Goal: Information Seeking & Learning: Find specific fact

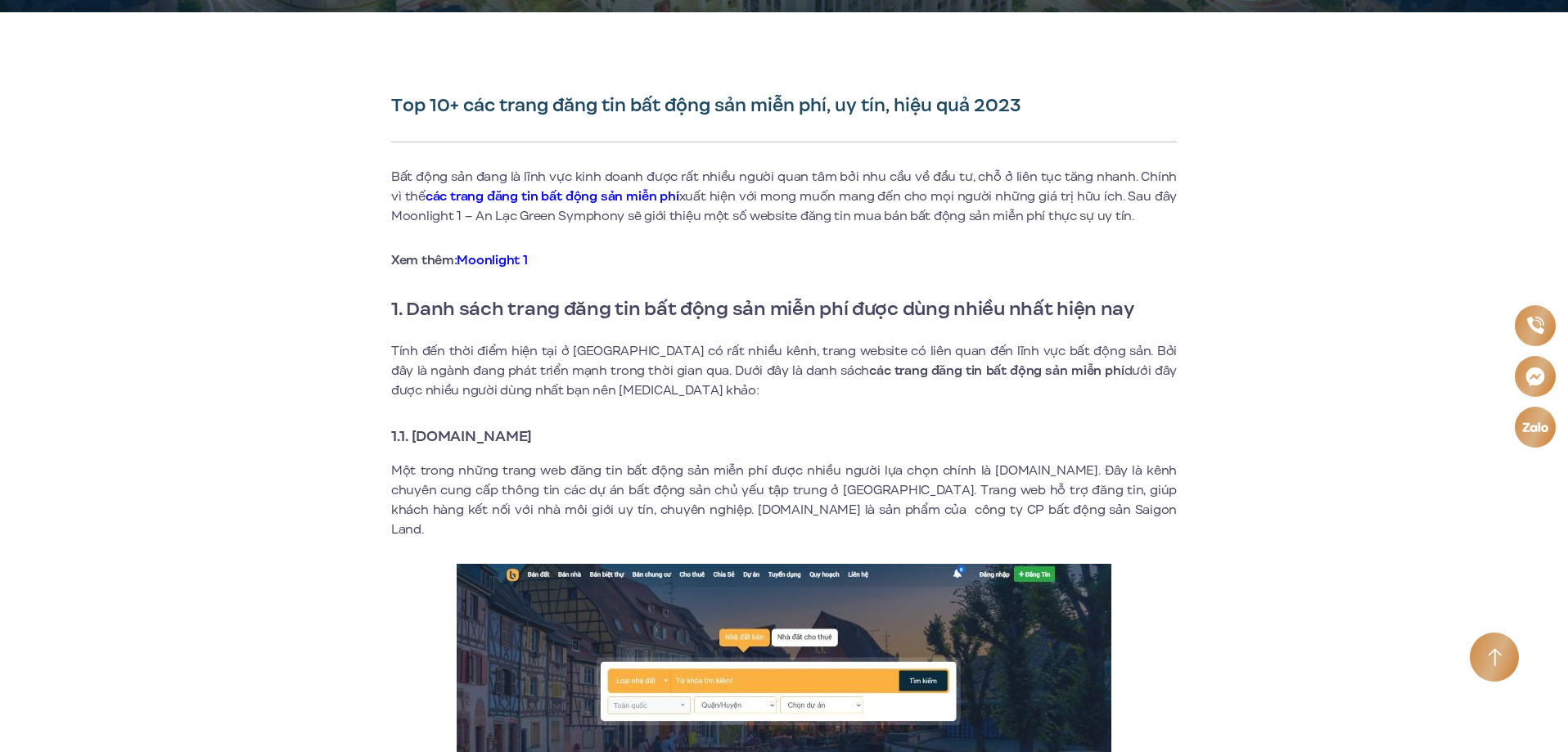
scroll to position [409, 0]
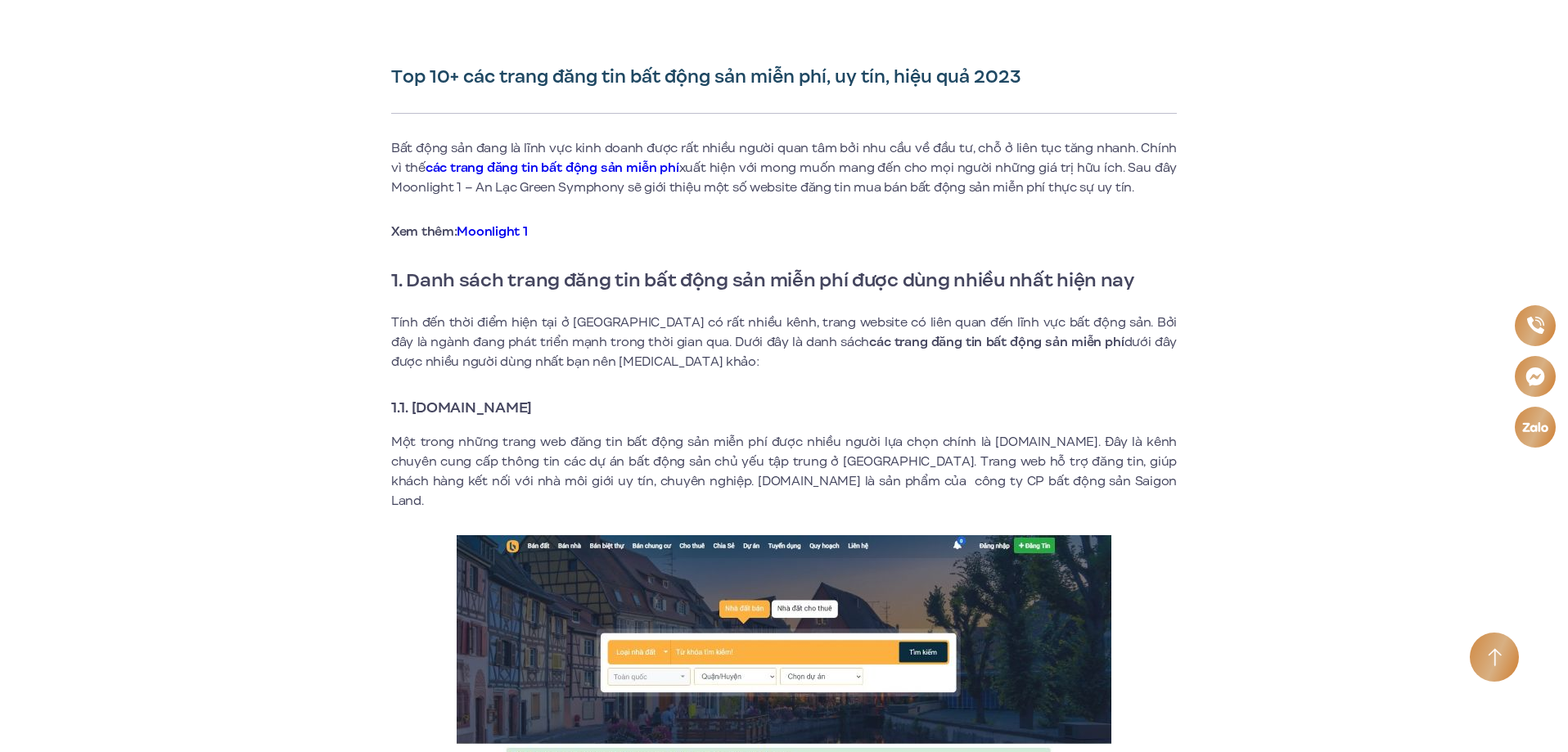
click at [460, 406] on strong "1.1. [DOMAIN_NAME]" at bounding box center [462, 407] width 140 height 21
click at [567, 401] on h3 "1.1. [DOMAIN_NAME]" at bounding box center [784, 407] width 786 height 23
drag, startPoint x: 559, startPoint y: 403, endPoint x: 380, endPoint y: 419, distance: 179.7
click at [492, 406] on strong "1.1. [DOMAIN_NAME]" at bounding box center [462, 407] width 140 height 21
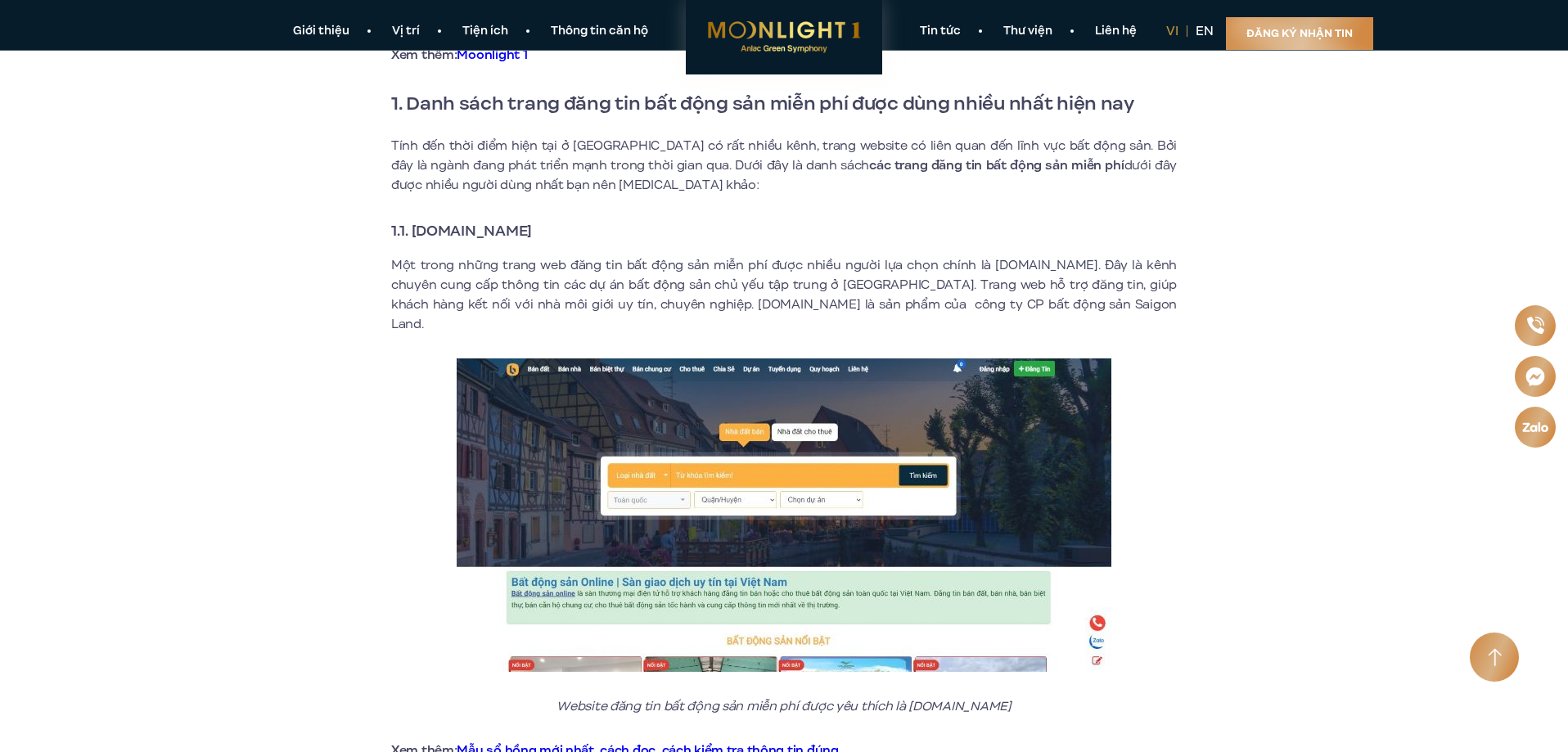
scroll to position [573, 0]
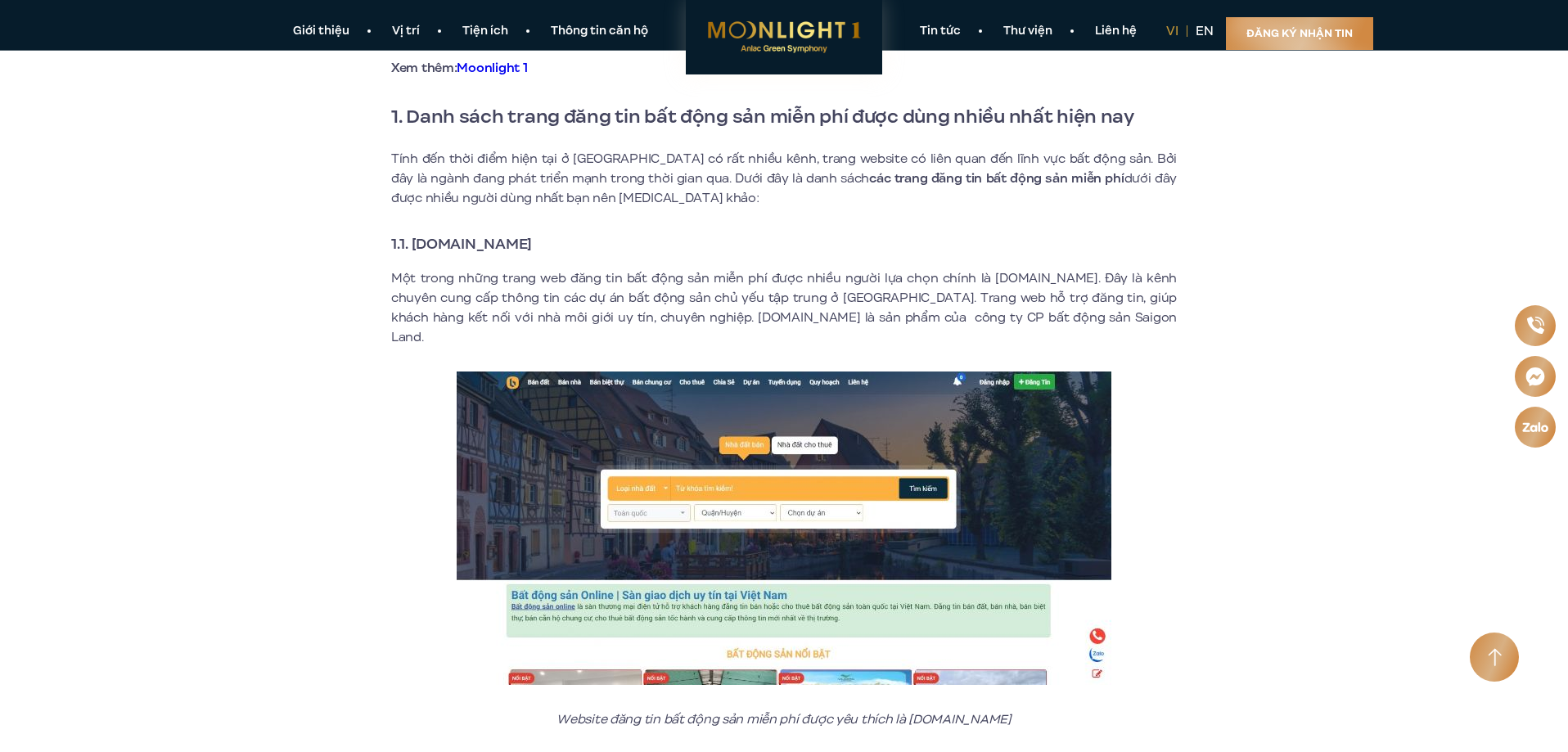
click at [430, 239] on strong "1.1. [DOMAIN_NAME]" at bounding box center [462, 244] width 140 height 21
drag, startPoint x: 417, startPoint y: 241, endPoint x: 583, endPoint y: 241, distance: 166.0
click at [583, 241] on h3 "1.1. [DOMAIN_NAME]" at bounding box center [784, 244] width 786 height 23
drag, startPoint x: 416, startPoint y: 242, endPoint x: 629, endPoint y: 239, distance: 213.0
click at [629, 239] on h3 "1.1. [DOMAIN_NAME]" at bounding box center [784, 244] width 786 height 23
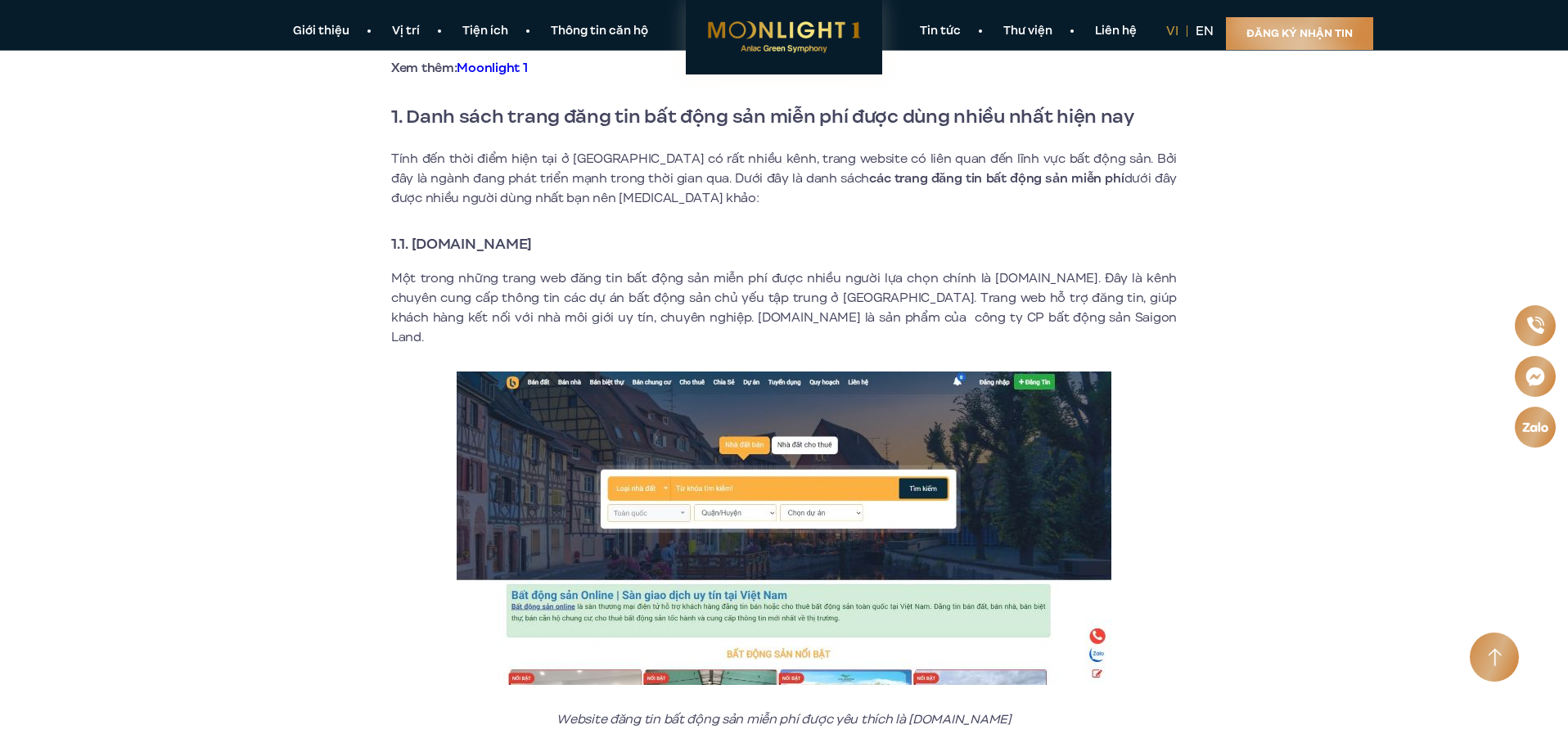
copy strong "[DOMAIN_NAME]"
